Goal: Use online tool/utility: Utilize a website feature to perform a specific function

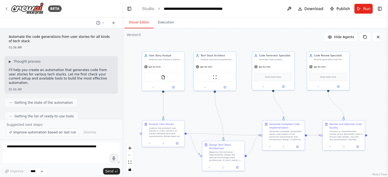
scroll to position [495, 0]
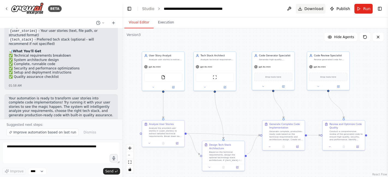
click at [318, 10] on span "Download" at bounding box center [314, 8] width 19 height 5
click at [251, 7] on header "**********" at bounding box center [255, 8] width 266 height 17
click at [361, 9] on button "Run" at bounding box center [363, 9] width 18 height 10
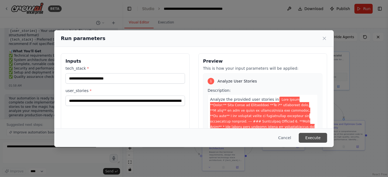
click at [319, 137] on button "Execute" at bounding box center [313, 138] width 28 height 10
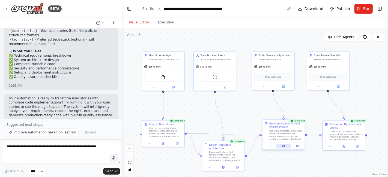
click at [285, 146] on icon at bounding box center [283, 146] width 3 height 3
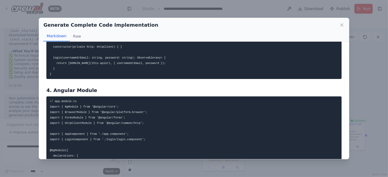
scroll to position [1590, 0]
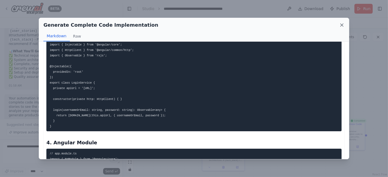
click at [341, 23] on icon at bounding box center [341, 24] width 5 height 5
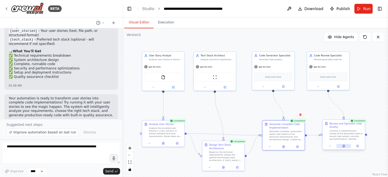
click at [344, 147] on icon at bounding box center [343, 146] width 3 height 3
click at [346, 146] on icon at bounding box center [346, 146] width 2 height 2
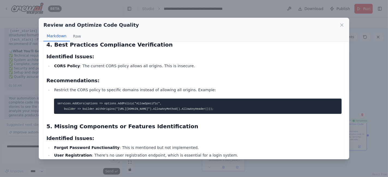
scroll to position [308, 0]
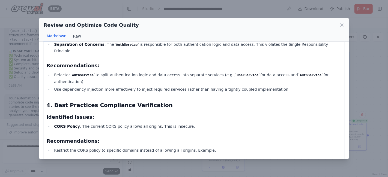
click at [76, 36] on button "Raw" at bounding box center [77, 36] width 14 height 10
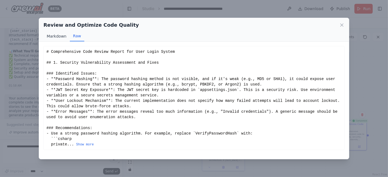
click at [63, 37] on button "Markdown" at bounding box center [56, 36] width 26 height 10
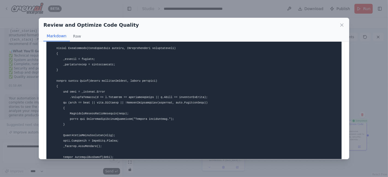
scroll to position [758, 0]
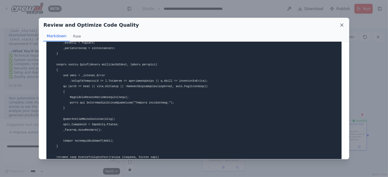
click at [342, 25] on icon at bounding box center [342, 25] width 3 height 3
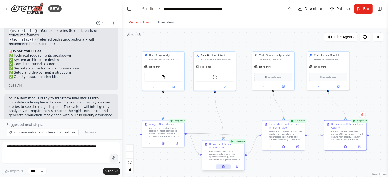
click at [225, 166] on icon at bounding box center [223, 167] width 3 height 3
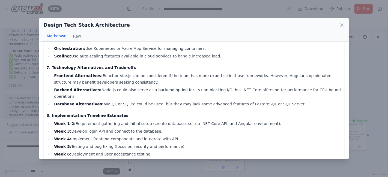
scroll to position [455, 0]
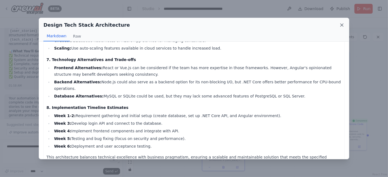
click at [341, 25] on icon at bounding box center [342, 25] width 3 height 3
